Goal: Task Accomplishment & Management: Manage account settings

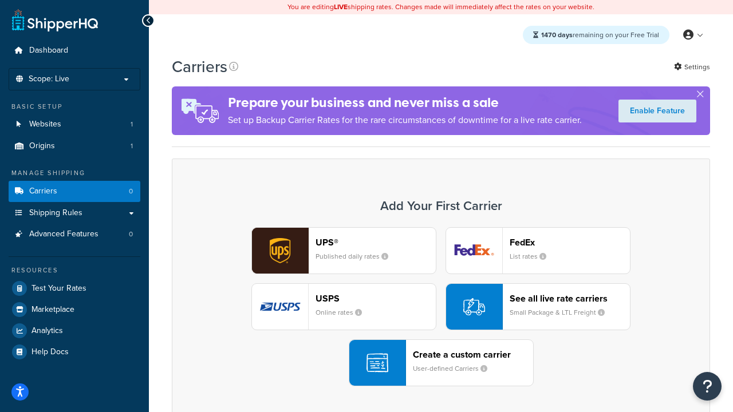
click at [441, 307] on div "UPS® Published daily rates FedEx List rates USPS Online rates See all live rate…" at bounding box center [441, 306] width 514 height 159
click at [570, 242] on header "FedEx" at bounding box center [570, 242] width 120 height 11
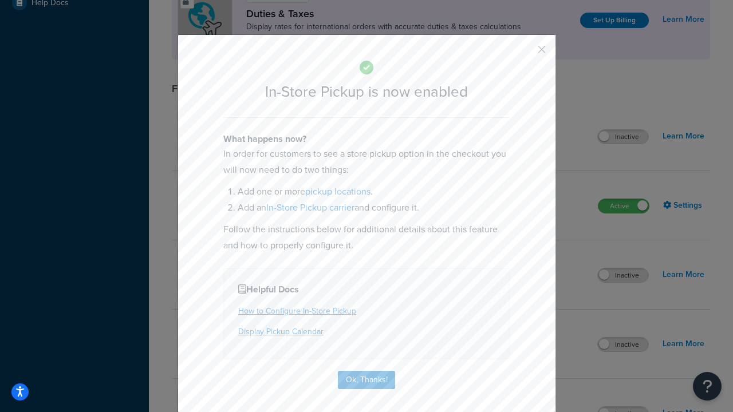
click at [524, 53] on button "button" at bounding box center [524, 53] width 3 height 3
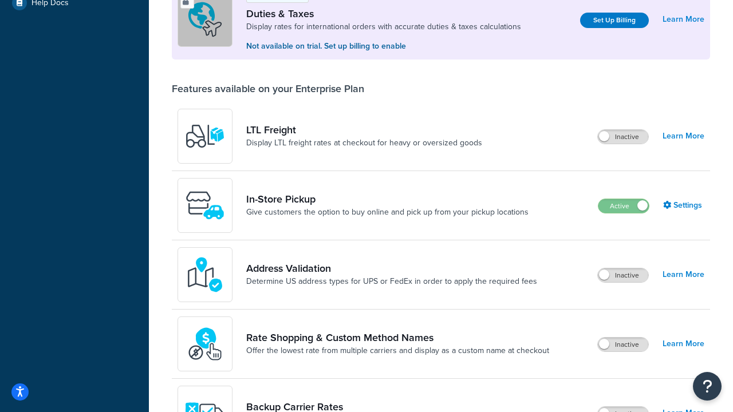
scroll to position [349, 0]
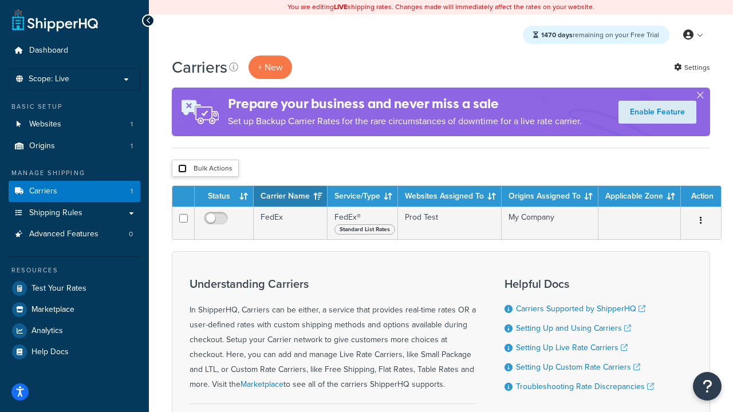
click at [182, 169] on input "checkbox" at bounding box center [182, 168] width 9 height 9
checkbox input "true"
click at [0, 0] on button "Delete" at bounding box center [0, 0] width 0 height 0
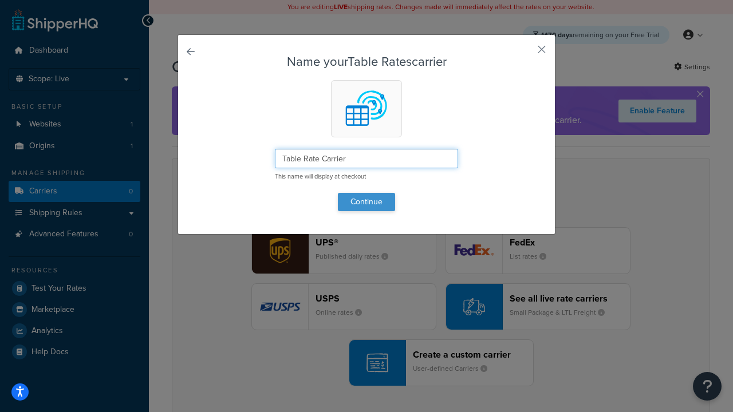
type input "Table Rate Carrier"
click at [366, 202] on button "Continue" at bounding box center [366, 202] width 57 height 18
click at [524, 53] on button "button" at bounding box center [524, 53] width 3 height 3
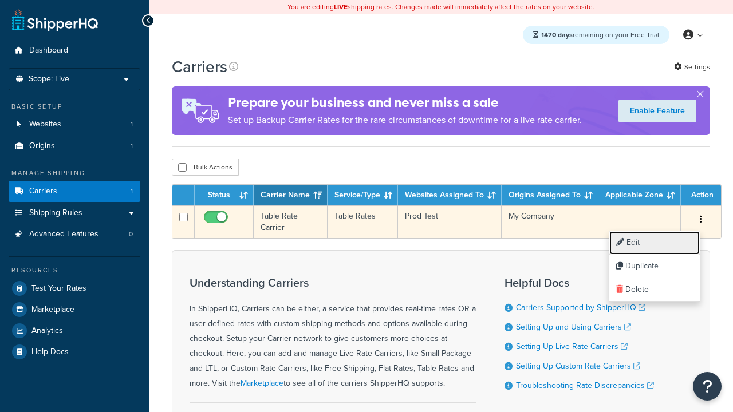
click at [654, 243] on link "Edit" at bounding box center [654, 242] width 90 height 23
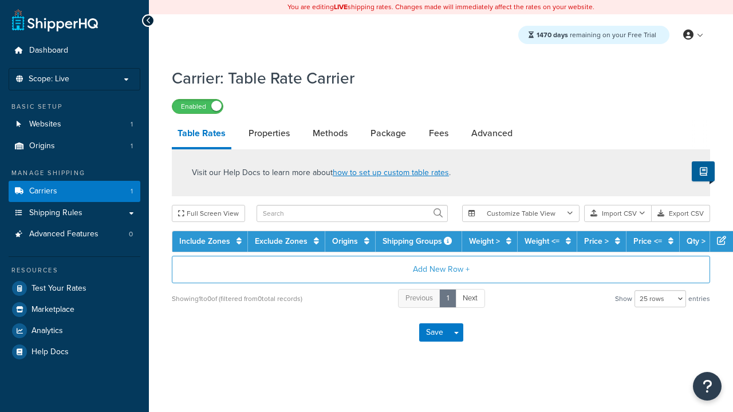
select select "25"
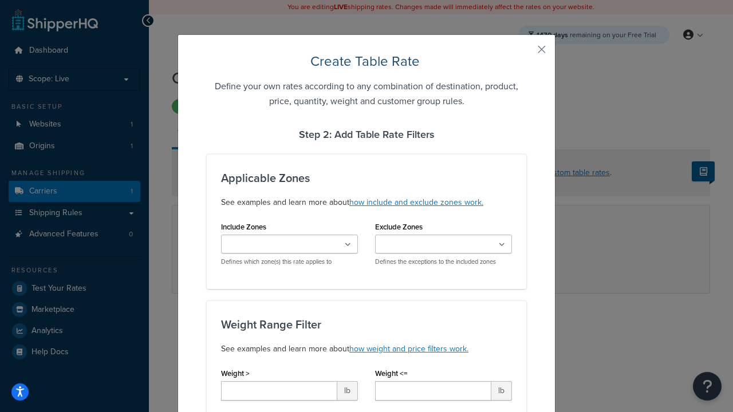
type input "10"
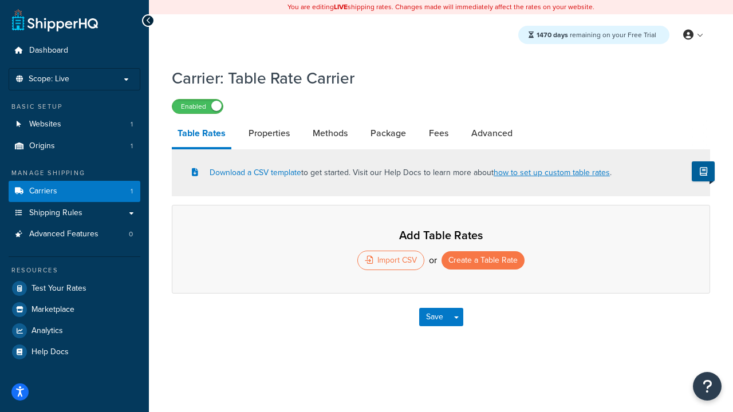
select select "25"
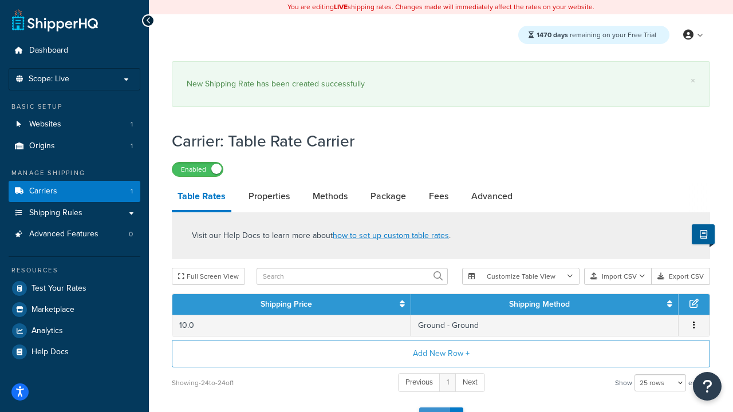
click at [434, 408] on button "Save" at bounding box center [434, 417] width 31 height 18
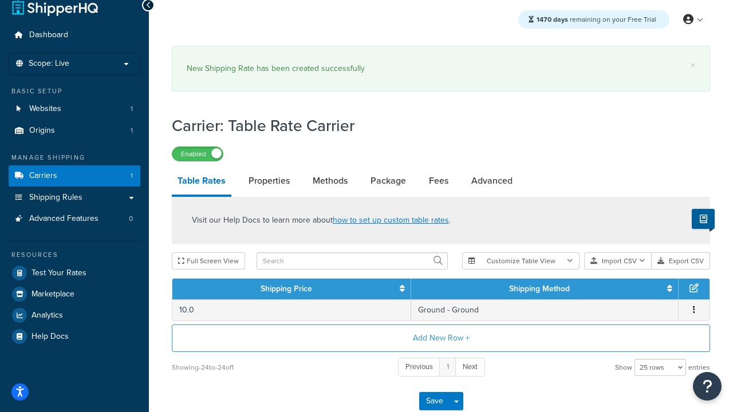
scroll to position [0, 0]
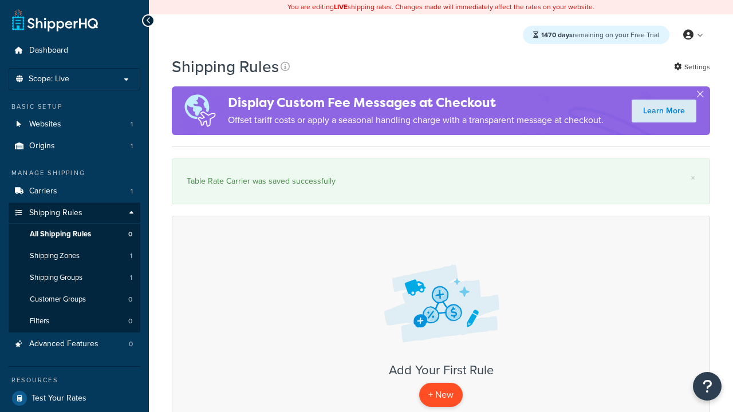
click at [441, 395] on p "+ New" at bounding box center [441, 394] width 44 height 23
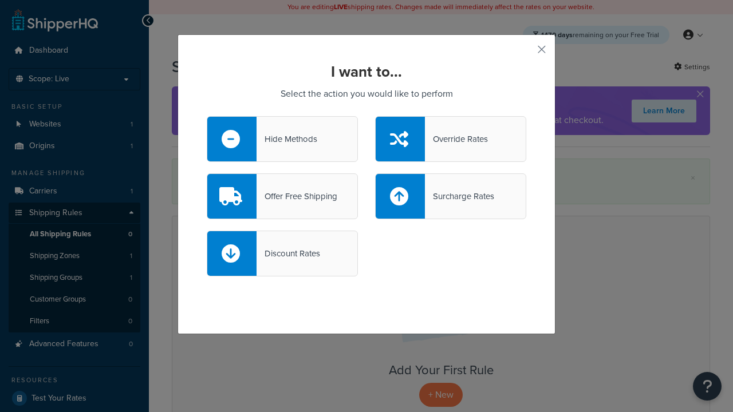
click at [451, 139] on div "Override Rates" at bounding box center [456, 139] width 63 height 16
click at [0, 0] on input "Override Rates" at bounding box center [0, 0] width 0 height 0
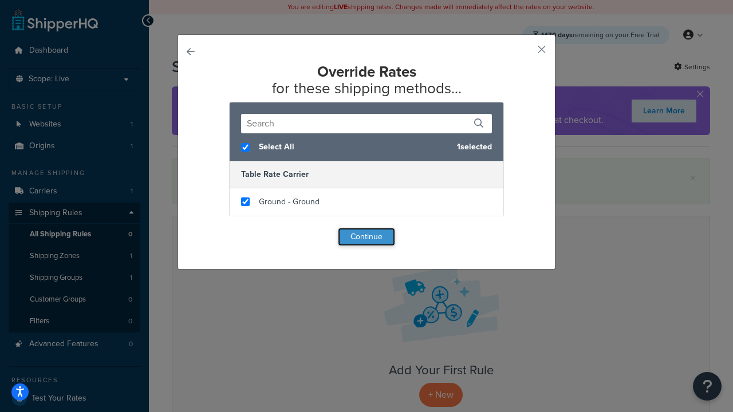
click at [366, 237] on button "Continue" at bounding box center [366, 237] width 57 height 18
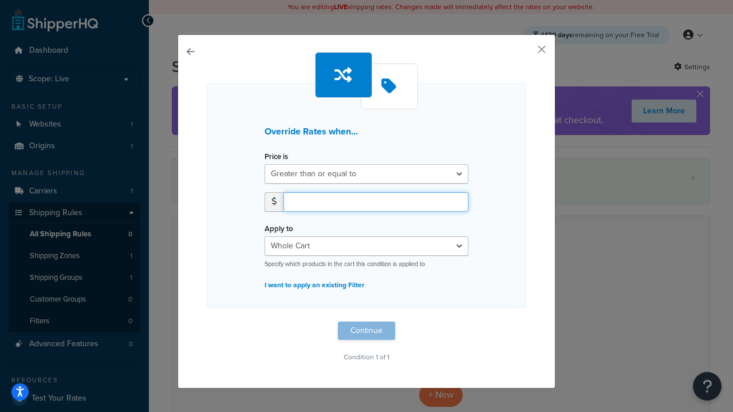
click at [376, 202] on input "number" at bounding box center [375, 201] width 185 height 19
type input "100"
click at [366, 331] on button "Continue" at bounding box center [366, 331] width 57 height 18
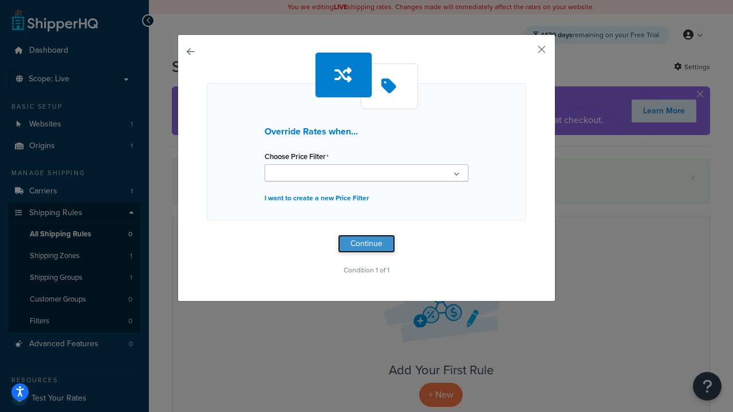
click at [366, 244] on button "Continue" at bounding box center [366, 244] width 57 height 18
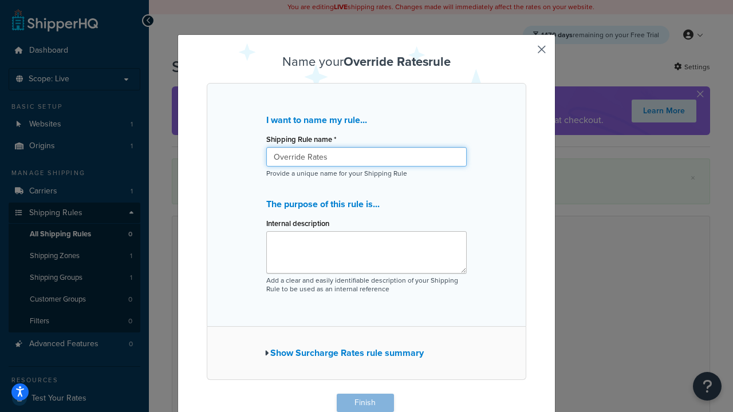
type input "Override Rates"
click at [365, 403] on button "Finish" at bounding box center [365, 403] width 57 height 18
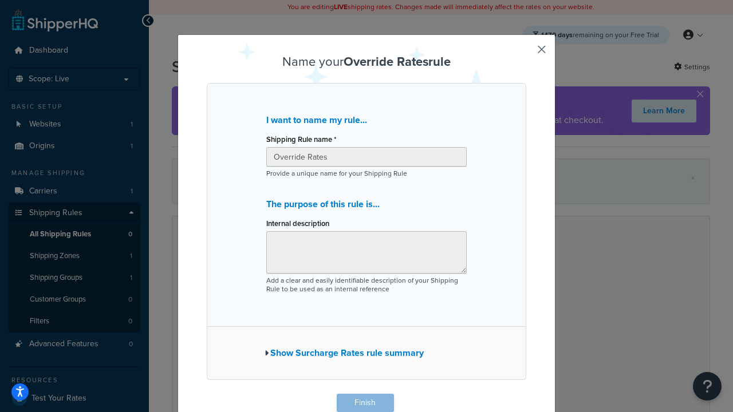
scroll to position [1, 0]
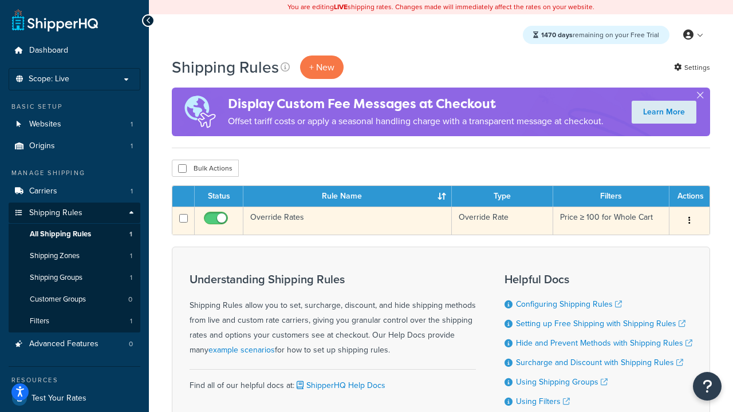
click at [689, 222] on icon "button" at bounding box center [689, 220] width 2 height 8
click at [0, 0] on link "Edit" at bounding box center [0, 0] width 0 height 0
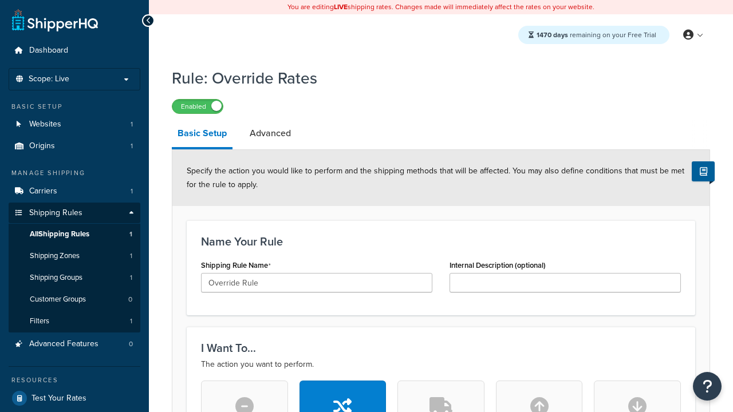
scroll to position [725, 0]
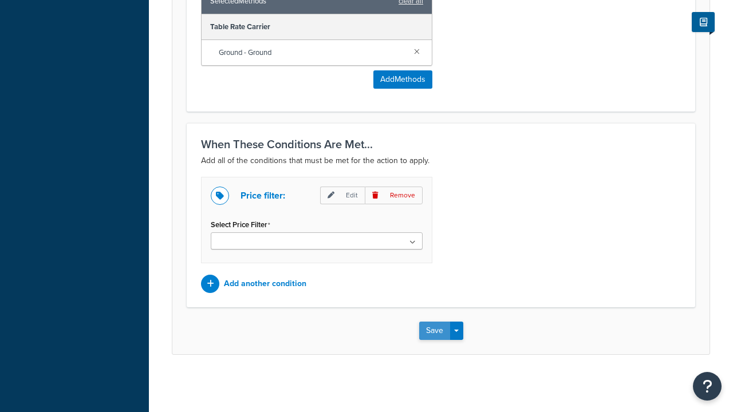
type input "Override Rule"
click at [434, 330] on button "Save" at bounding box center [434, 331] width 31 height 18
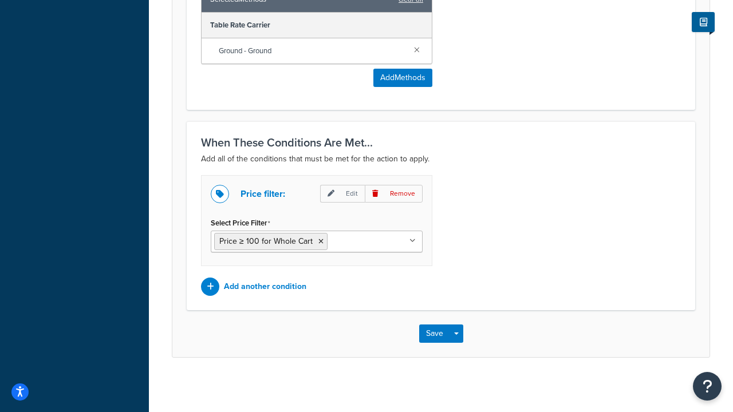
scroll to position [0, 0]
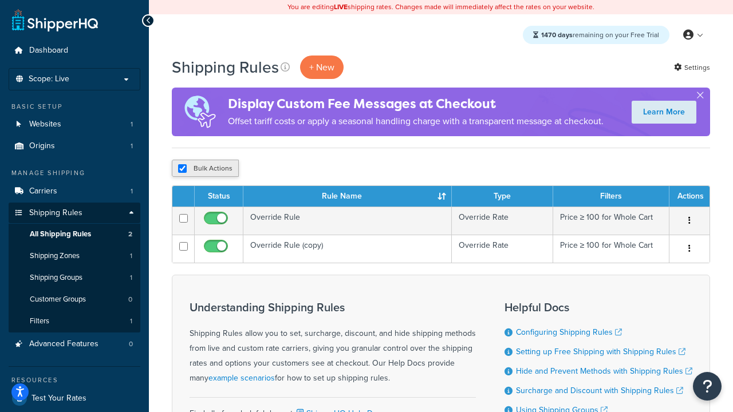
click at [182, 169] on input "checkbox" at bounding box center [182, 168] width 9 height 9
checkbox input "false"
click at [182, 169] on input "checkbox" at bounding box center [182, 168] width 9 height 9
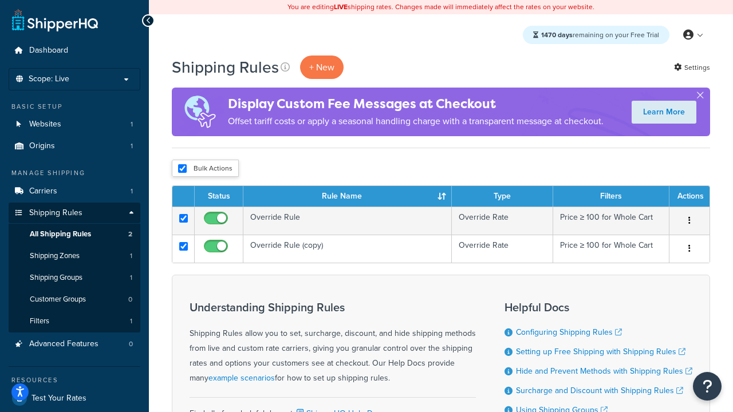
checkbox input "true"
click at [0, 0] on button "Duplicate" at bounding box center [0, 0] width 0 height 0
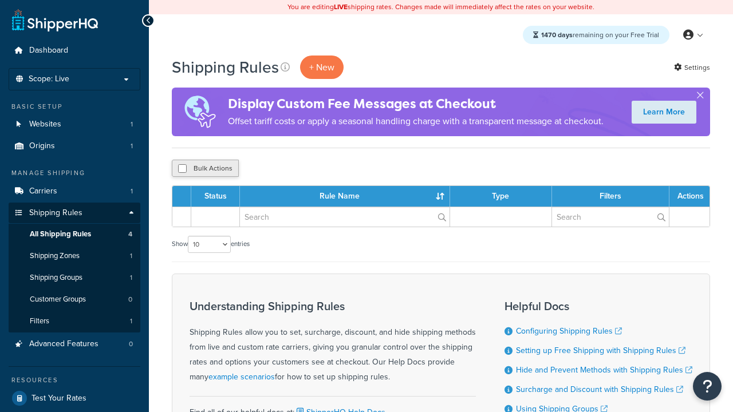
click at [205, 169] on button "Bulk Actions" at bounding box center [205, 168] width 67 height 17
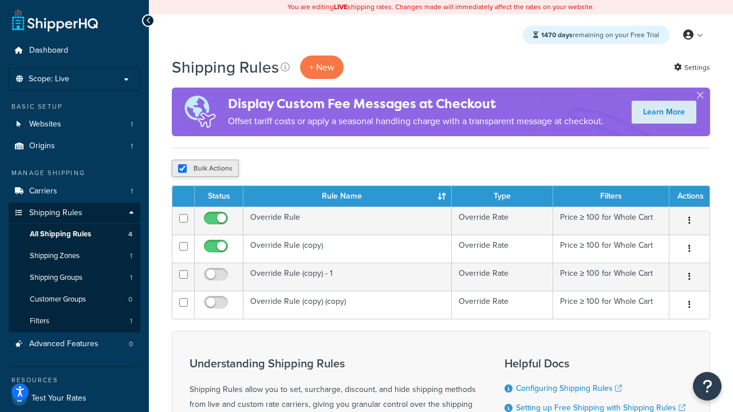
click at [205, 169] on button "Bulk Actions" at bounding box center [205, 168] width 67 height 17
checkbox input "true"
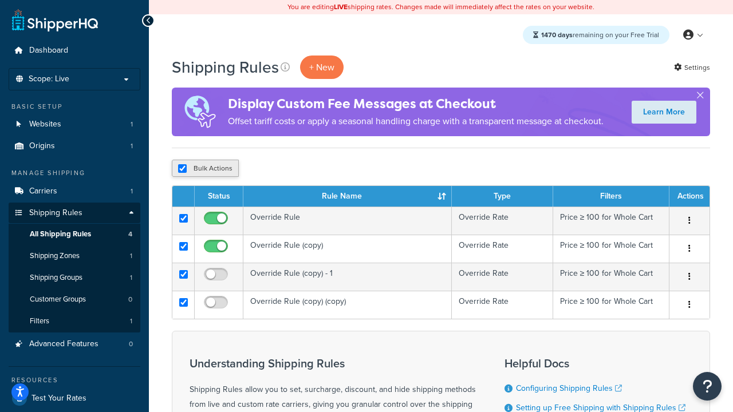
checkbox input "true"
click at [0, 0] on button "Delete" at bounding box center [0, 0] width 0 height 0
